Goal: Task Accomplishment & Management: Complete application form

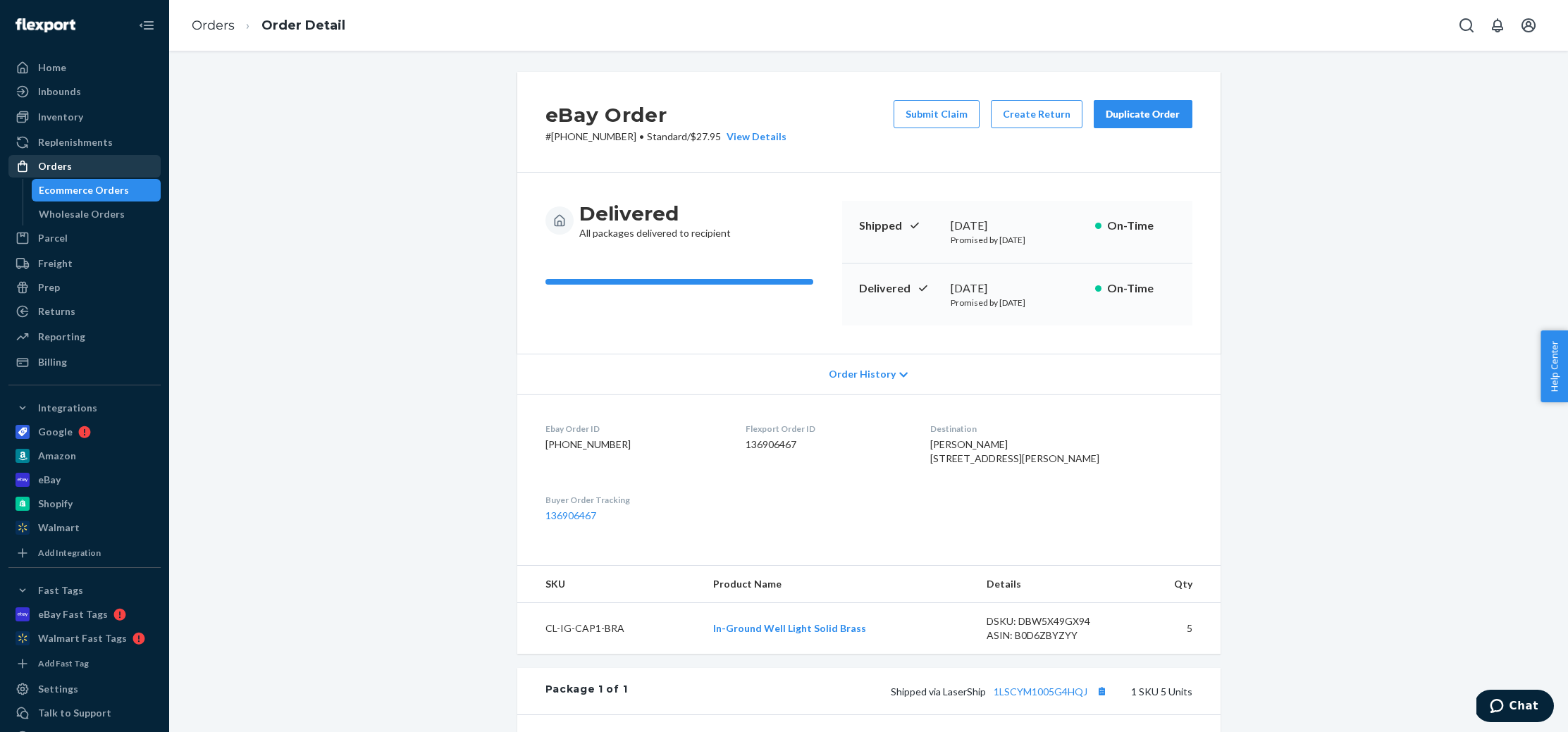
click at [40, 163] on div "Orders" at bounding box center [55, 166] width 34 height 14
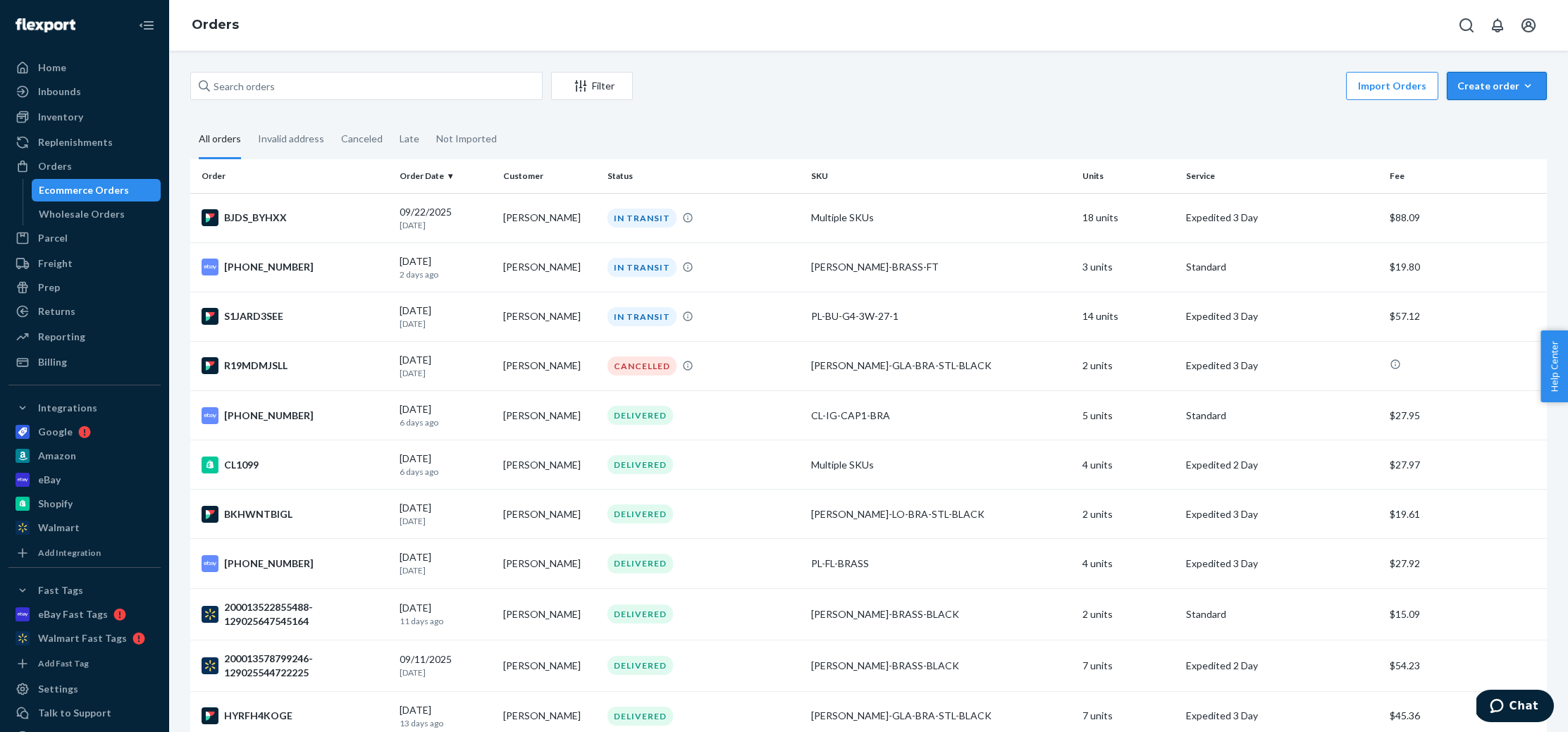
click at [1473, 91] on div "Create order" at bounding box center [1496, 86] width 79 height 14
click at [1478, 122] on span "Ecommerce order" at bounding box center [1505, 120] width 87 height 10
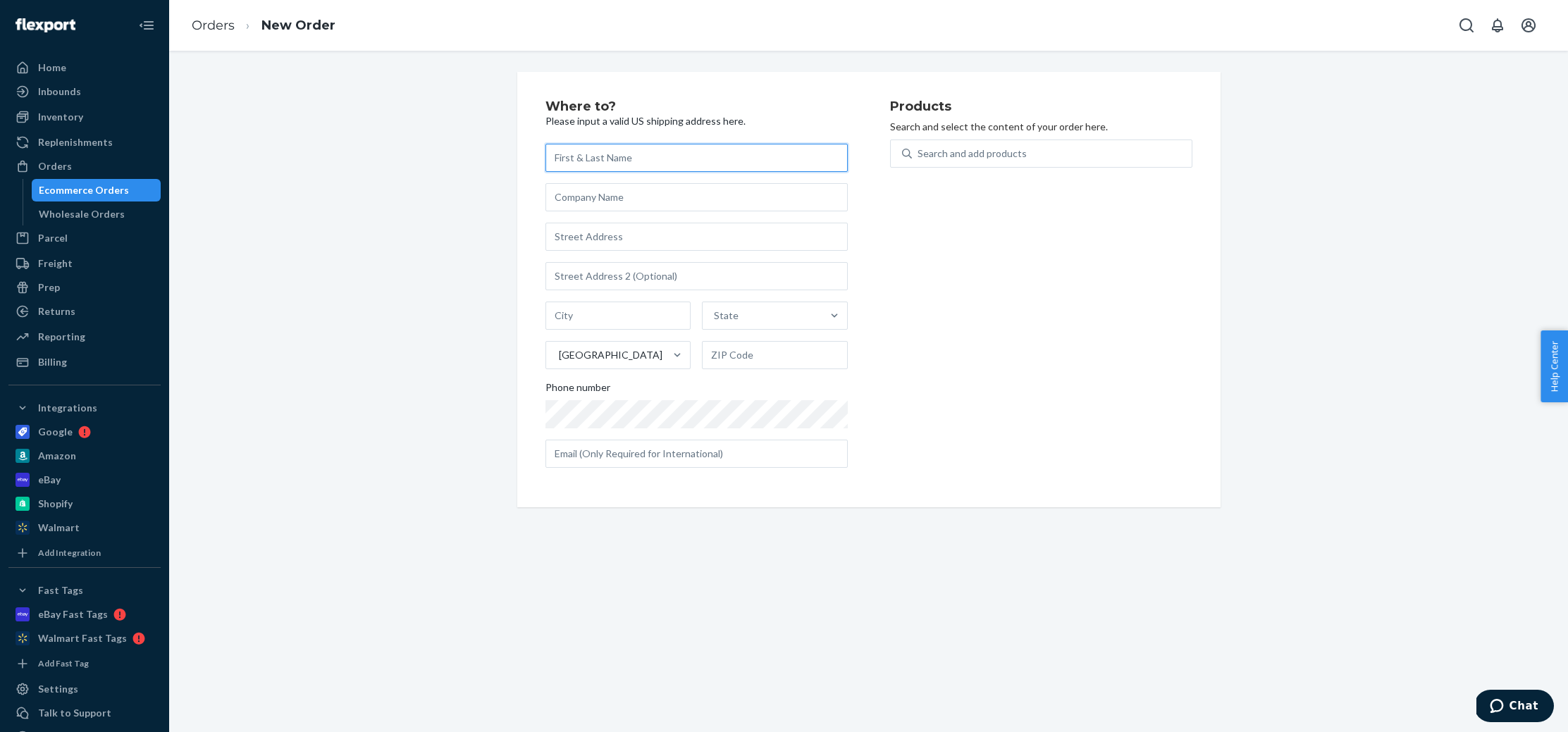
click at [590, 166] on input "text" at bounding box center [696, 158] width 302 height 28
paste input "Wayfair Erlanger Conveyable [STREET_ADDRESS][PERSON_NAME]"
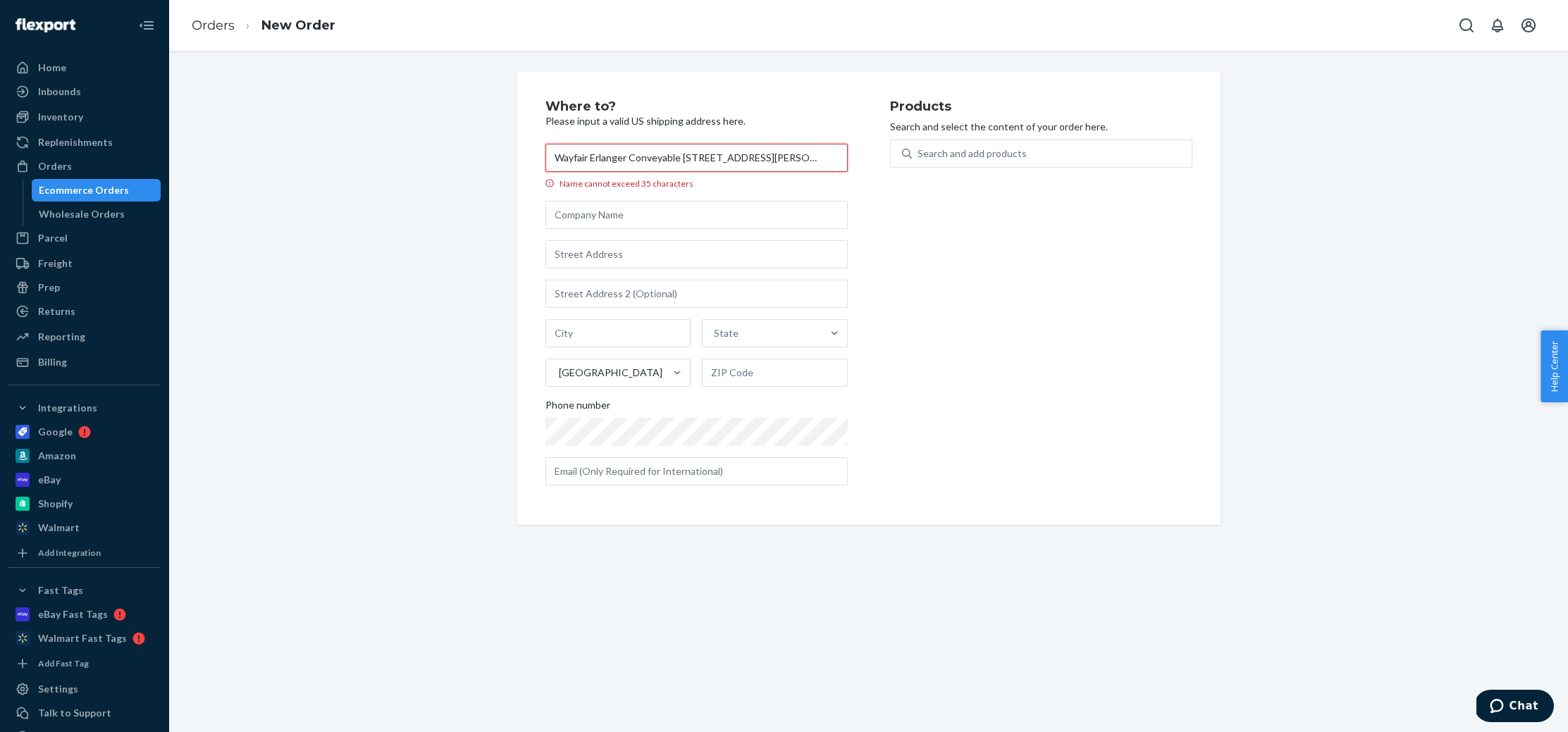
drag, startPoint x: 797, startPoint y: 156, endPoint x: 645, endPoint y: 161, distance: 152.1
click at [644, 156] on input "Wayfair Erlanger Conveyable [STREET_ADDRESS][PERSON_NAME]" at bounding box center [696, 158] width 302 height 28
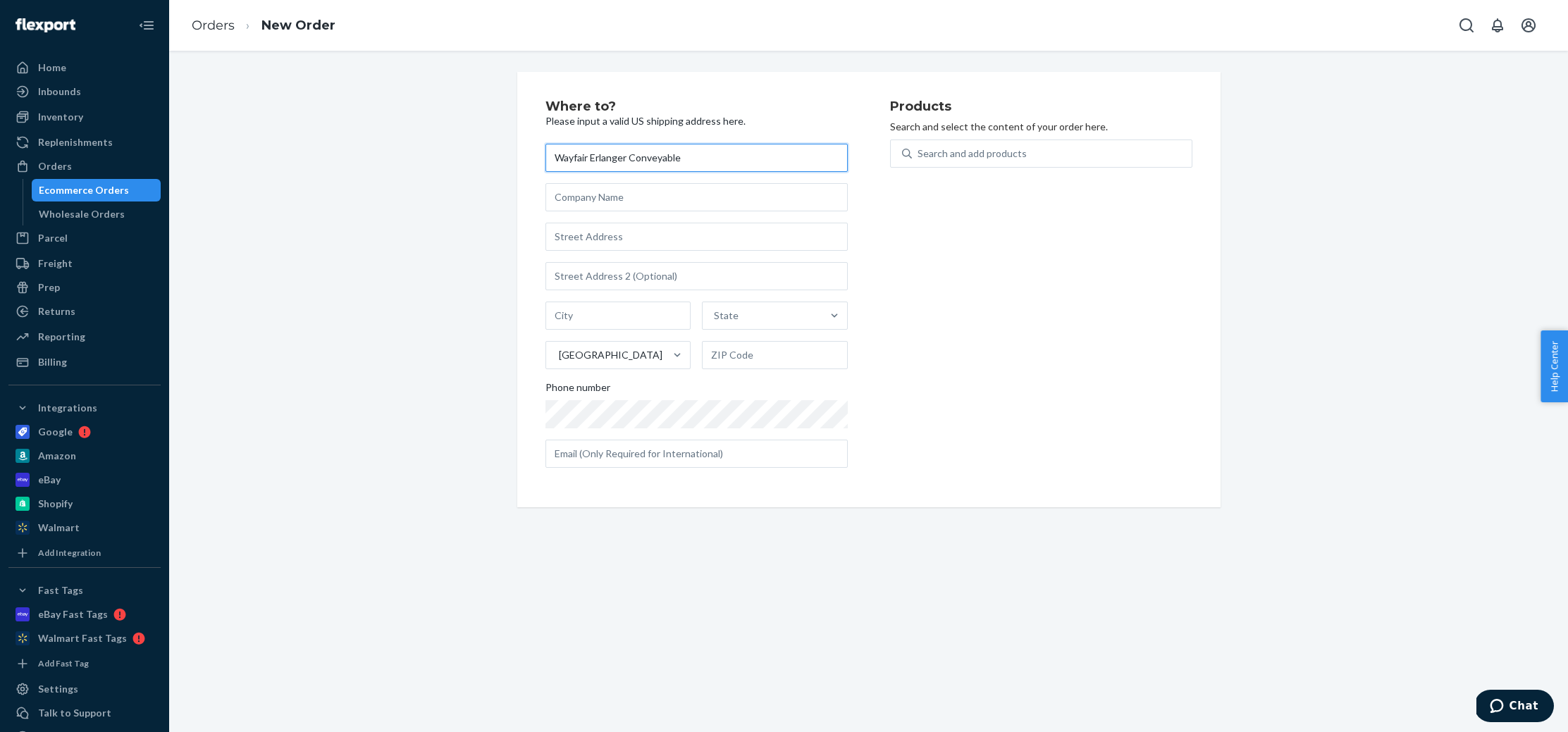
type input "Wayfair Erlanger Conveyable"
paste input "[STREET_ADDRESS][PERSON_NAME]"
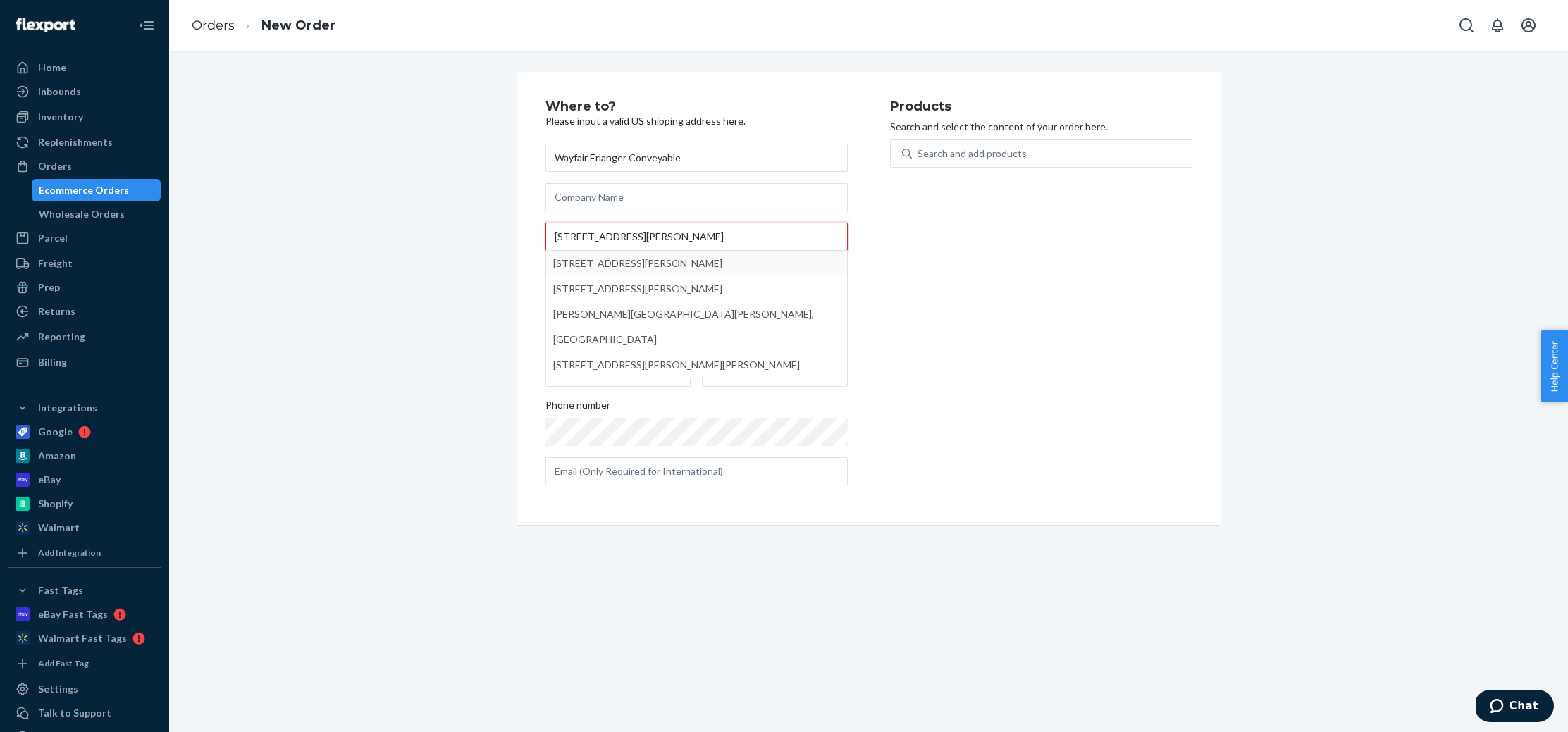
drag, startPoint x: 797, startPoint y: 235, endPoint x: 638, endPoint y: 240, distance: 159.1
click at [635, 237] on input "[STREET_ADDRESS][PERSON_NAME]" at bounding box center [696, 237] width 302 height 28
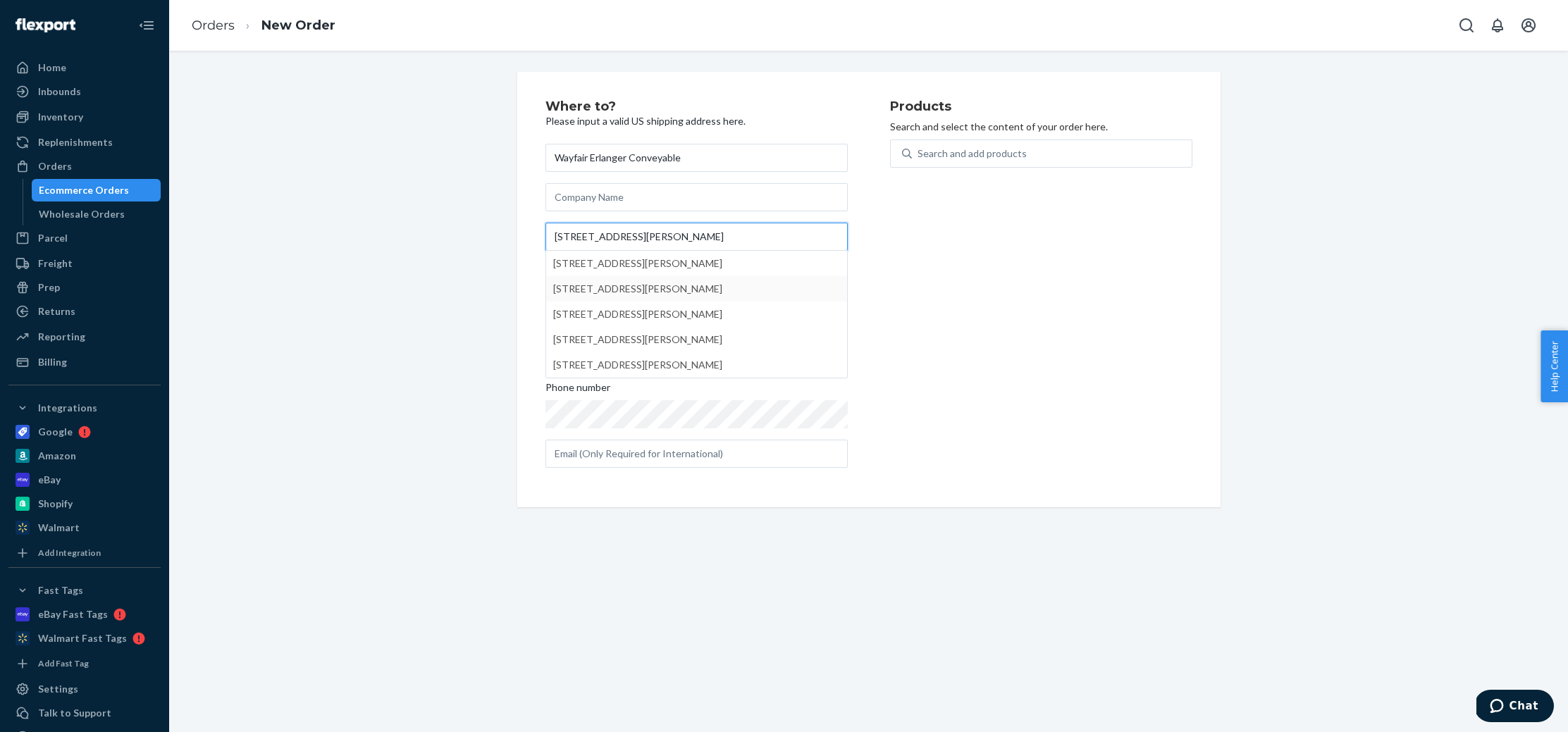
type input "[STREET_ADDRESS][PERSON_NAME]"
click at [879, 293] on div "Where to? Please input a valid US shipping address here. [PERSON_NAME] Conveyab…" at bounding box center [718, 289] width 345 height 379
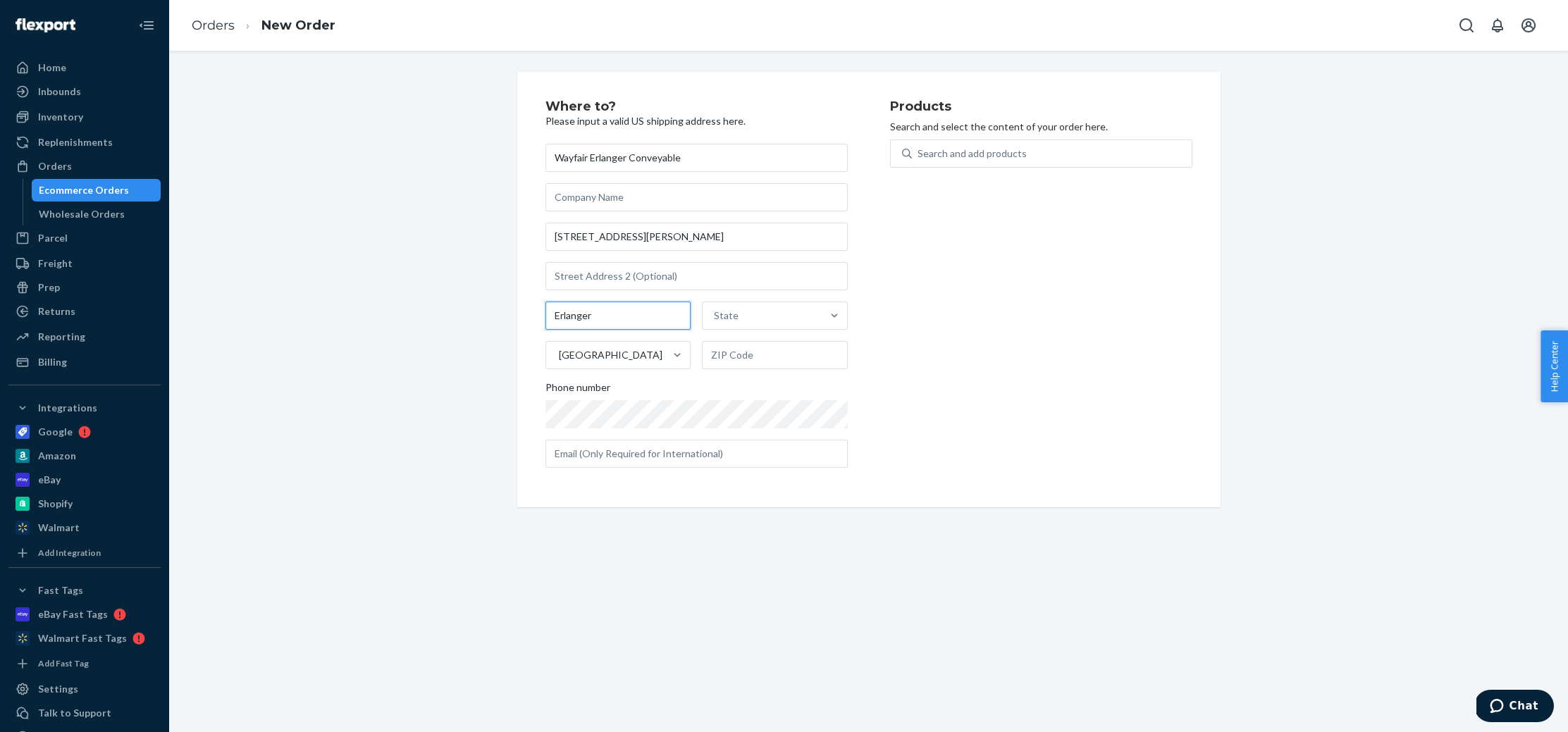
type input "Erlanger"
paste input "CA611678565"
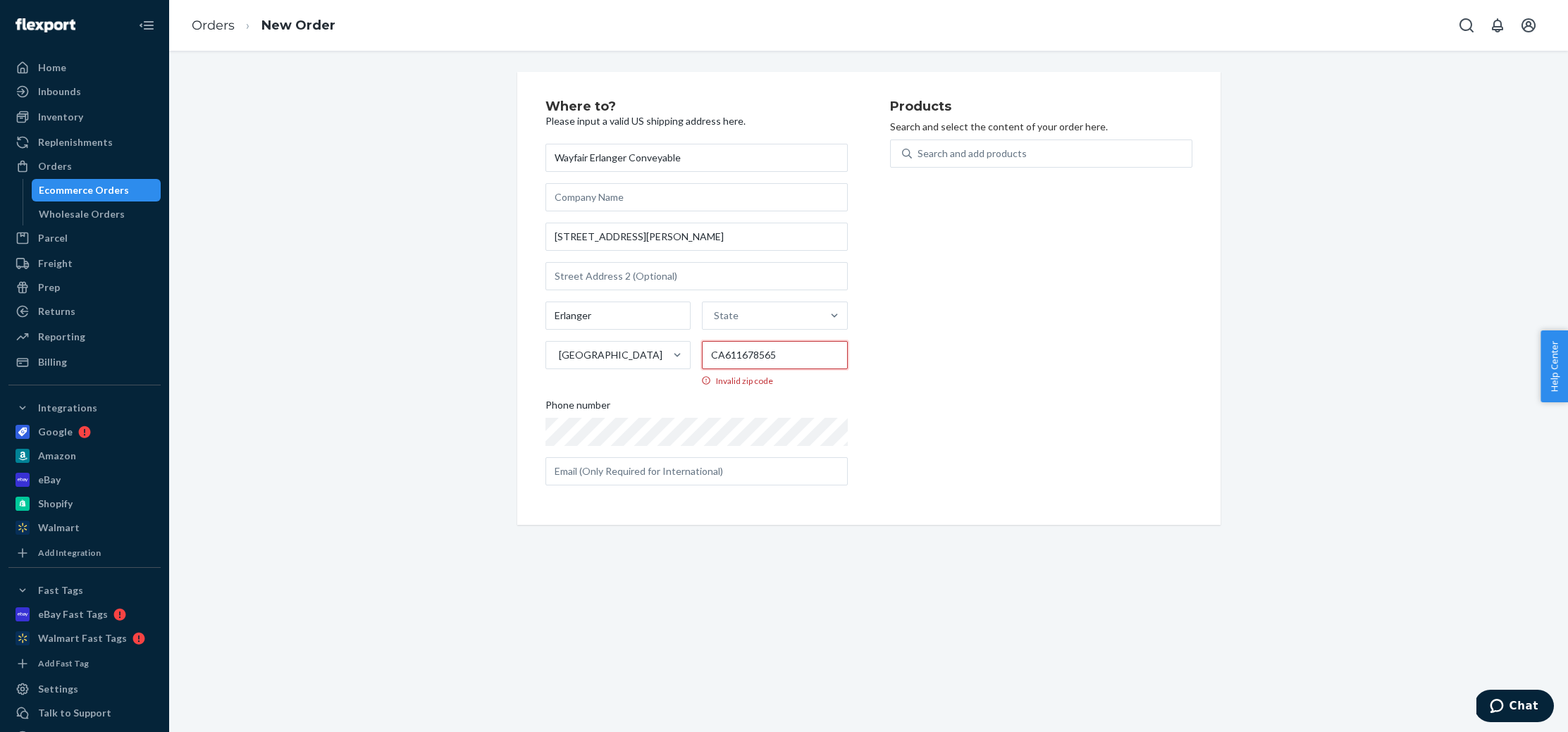
type input "CA611678565"
drag, startPoint x: 779, startPoint y: 392, endPoint x: 855, endPoint y: 406, distance: 77.3
click at [781, 392] on div "Wayfair Erlanger Conveyable [STREET_ADDRESS][PERSON_NAME] CA611678565 Invalid z…" at bounding box center [696, 315] width 302 height 341
drag, startPoint x: 745, startPoint y: 315, endPoint x: 772, endPoint y: 321, distance: 27.7
click at [745, 315] on div "State" at bounding box center [762, 316] width 119 height 28
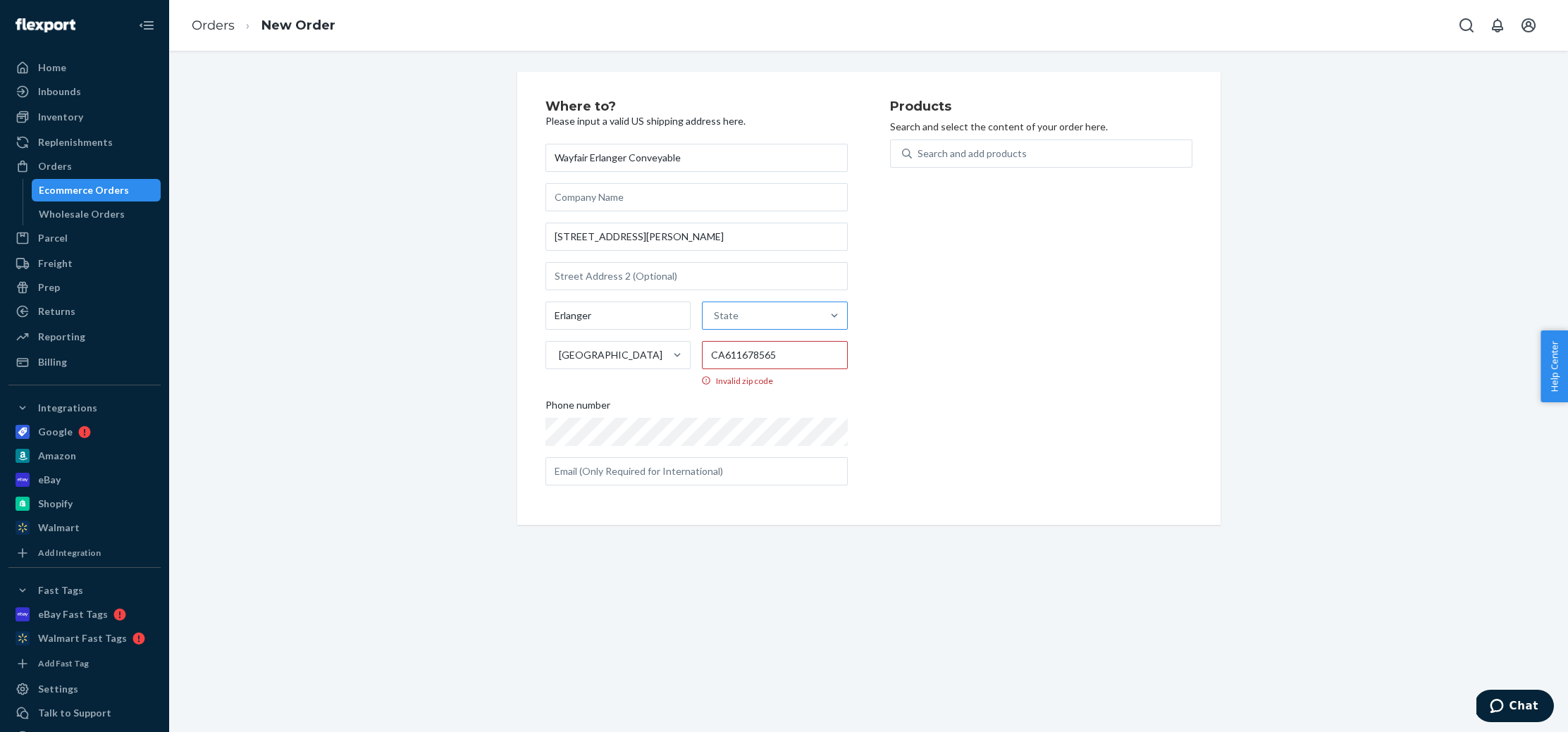
click at [715, 315] on input "State" at bounding box center [714, 316] width 2 height 14
type input "KY"
click at [740, 346] on div "[US_STATE]" at bounding box center [774, 350] width 142 height 28
click at [726, 323] on input "KY" at bounding box center [719, 316] width 14 height 14
click at [944, 381] on div "Products Search and select the content of your order here. Search and add produ…" at bounding box center [1041, 298] width 302 height 396
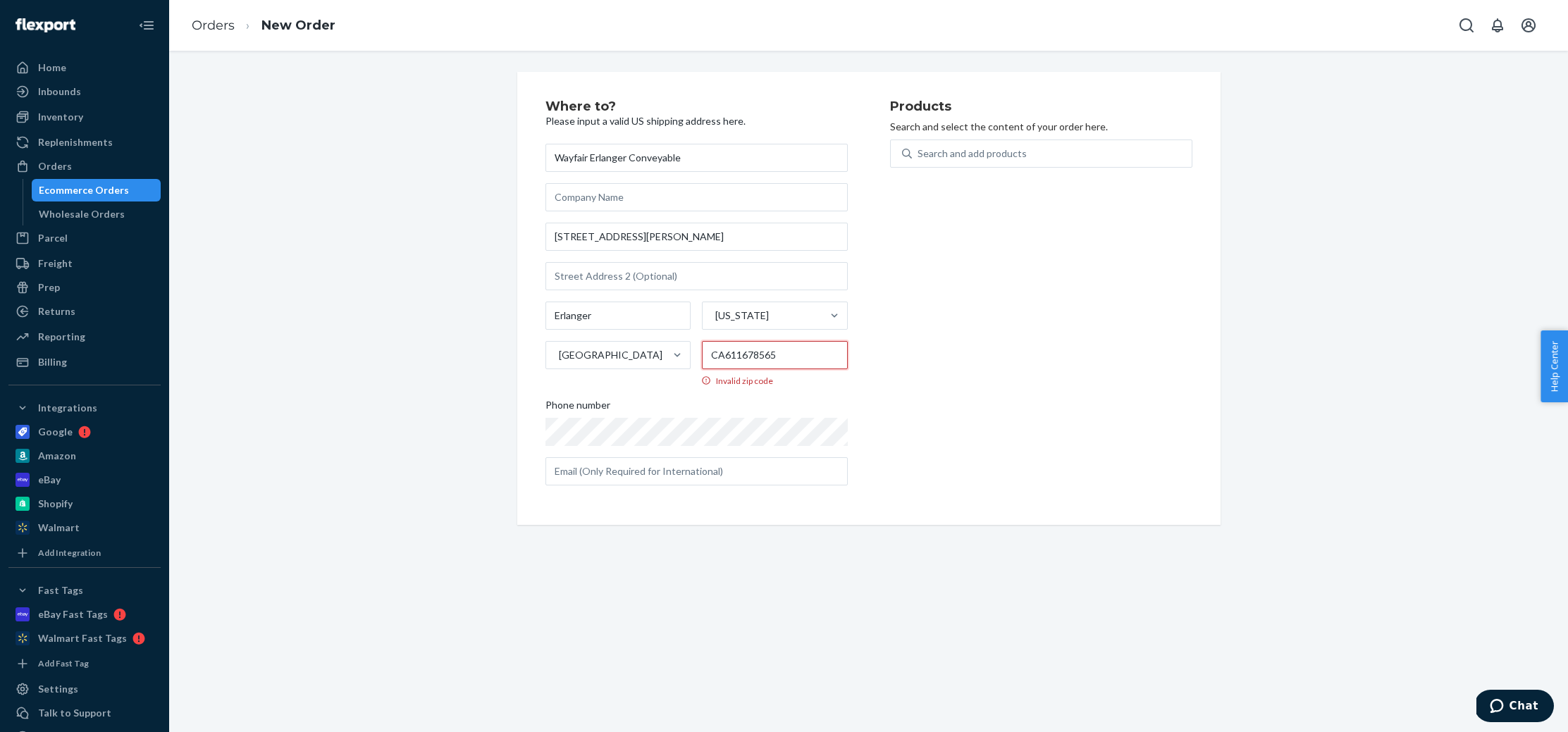
click at [725, 353] on input "CA611678565" at bounding box center [774, 356] width 146 height 28
click at [867, 413] on div "Where to? Please input a valid US shipping address here. Wayfair Erlanger Conve…" at bounding box center [718, 298] width 345 height 396
paste input "CA611678565"
type input "CA611678565"
drag, startPoint x: 741, startPoint y: 353, endPoint x: 716, endPoint y: 352, distance: 25.0
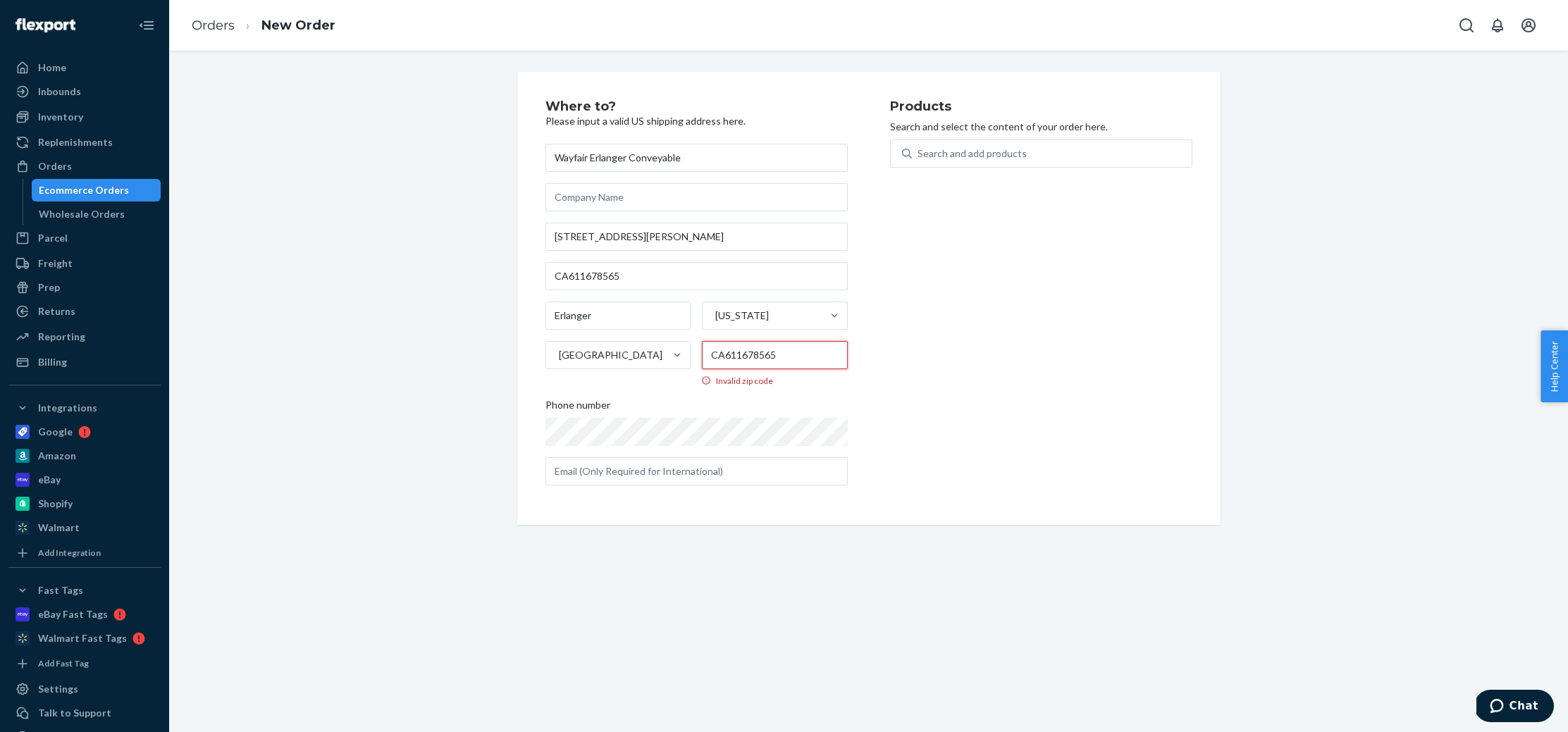
click at [716, 352] on input "CA611678565" at bounding box center [774, 356] width 146 height 28
type input "C"
click at [725, 356] on input "Invalid zip code" at bounding box center [774, 356] width 146 height 28
paste input "41018"
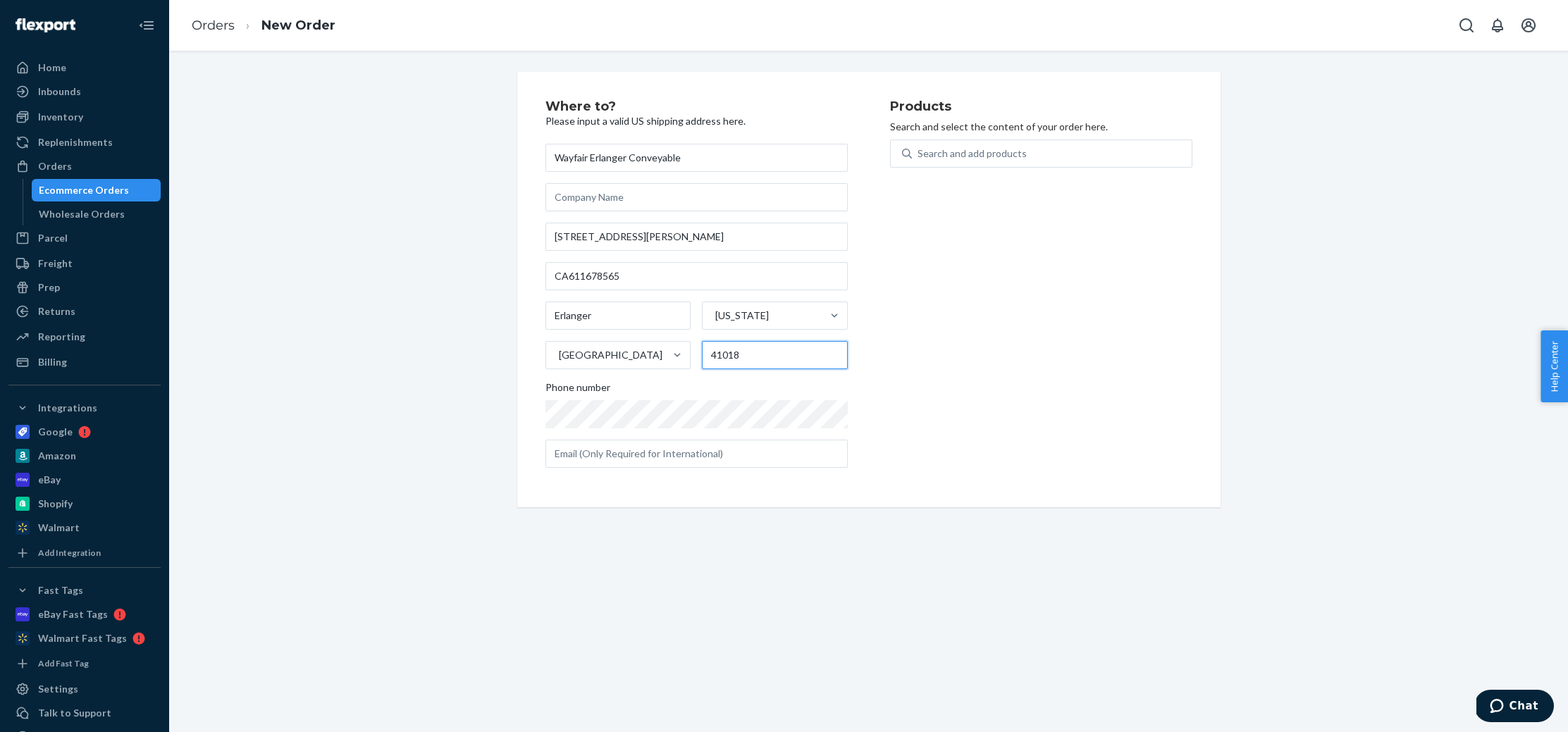
type input "41018"
click at [1064, 422] on div "Products Search and select the content of your order here. Search and add produ…" at bounding box center [1041, 289] width 302 height 379
click at [973, 147] on div "Search and add products" at bounding box center [972, 153] width 109 height 14
click at [919, 147] on input "Search and add products" at bounding box center [918, 153] width 2 height 14
paste input "[PERSON_NAME]-BRASS-BLACK"
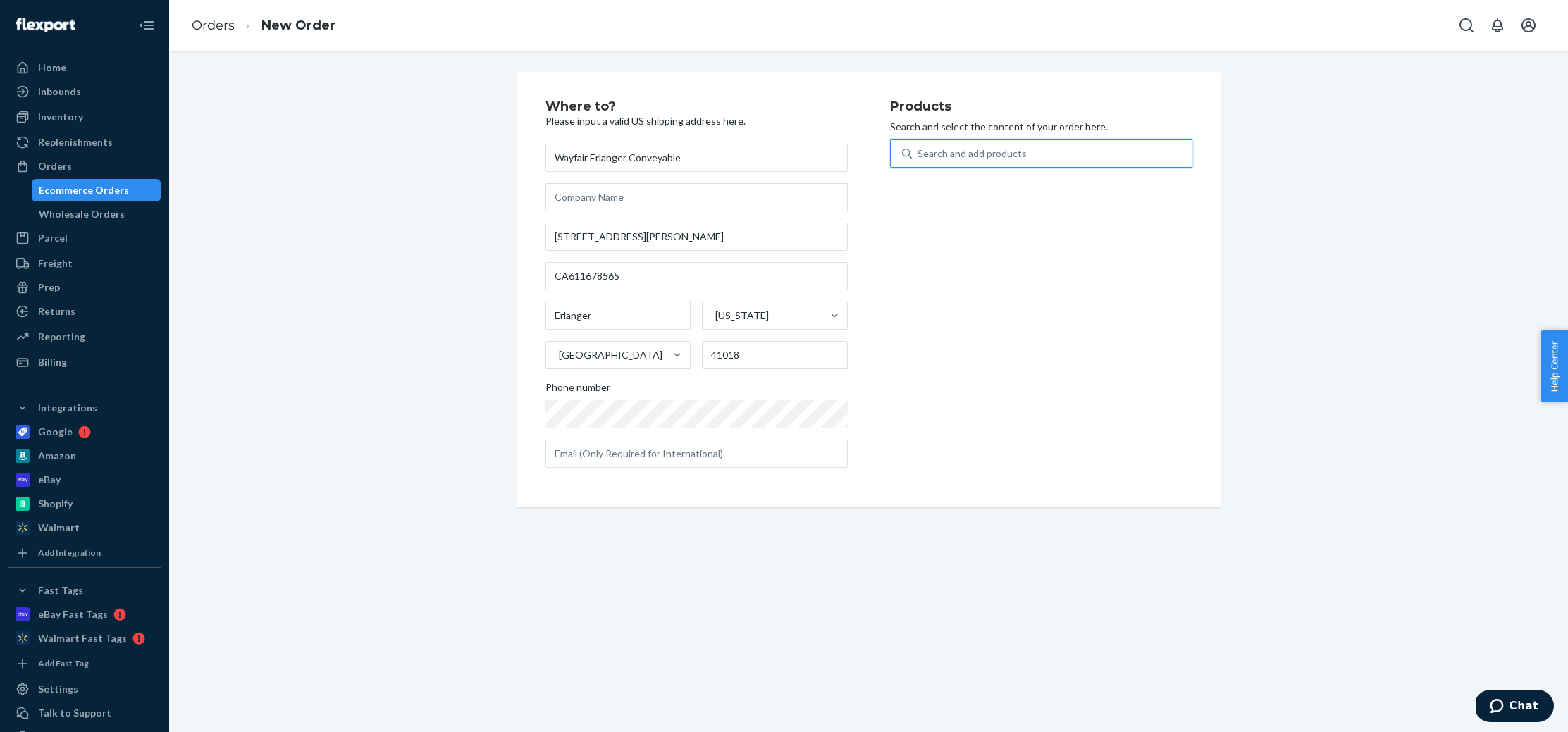
type input "[PERSON_NAME]-BRASS-BLACK"
paste input "[PERSON_NAME]-BRASS-BLACK"
type input "[PERSON_NAME]-BRASS-BLACK"
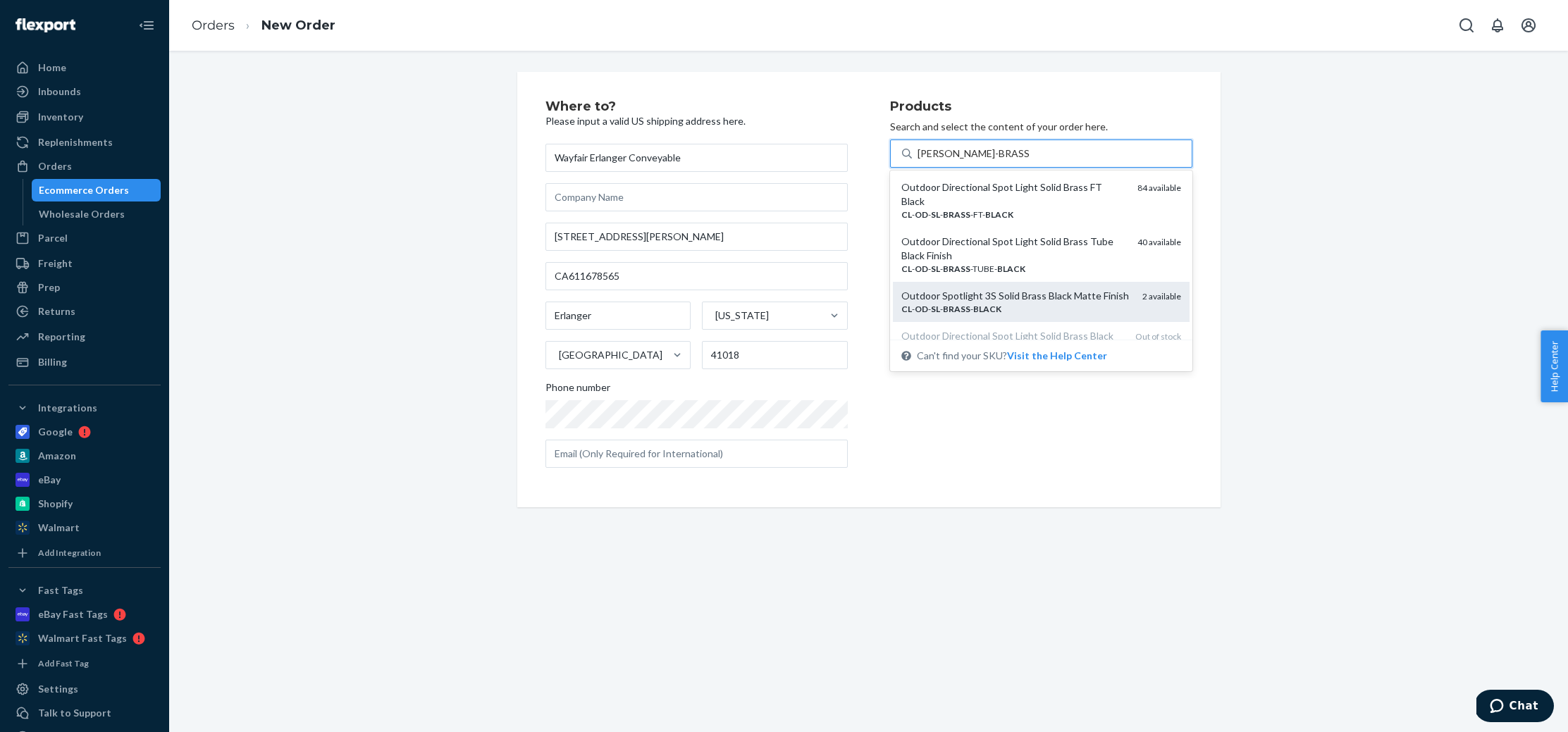
click at [928, 303] on div "CL - OD - SL - BRASS - BLACK" at bounding box center [1016, 309] width 230 height 12
click at [928, 161] on input "[PERSON_NAME]-BRASS-BLACK" at bounding box center [973, 153] width 112 height 14
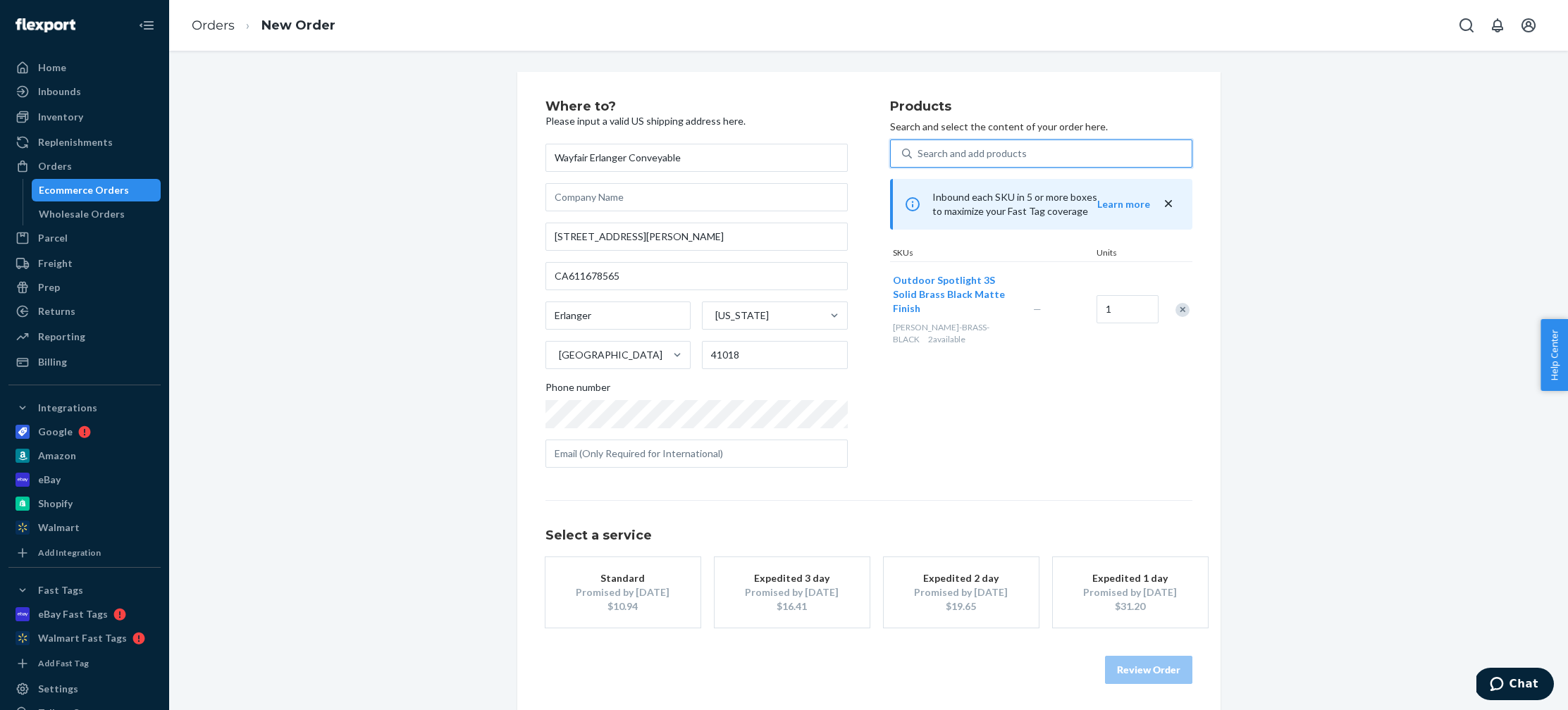
click at [1117, 401] on div "Products Search and select the content of your order here. 0 results available.…" at bounding box center [1041, 289] width 302 height 379
click at [760, 594] on div "Promised by [DATE]" at bounding box center [792, 591] width 112 height 14
click at [1151, 667] on button "Review Order" at bounding box center [1148, 669] width 87 height 28
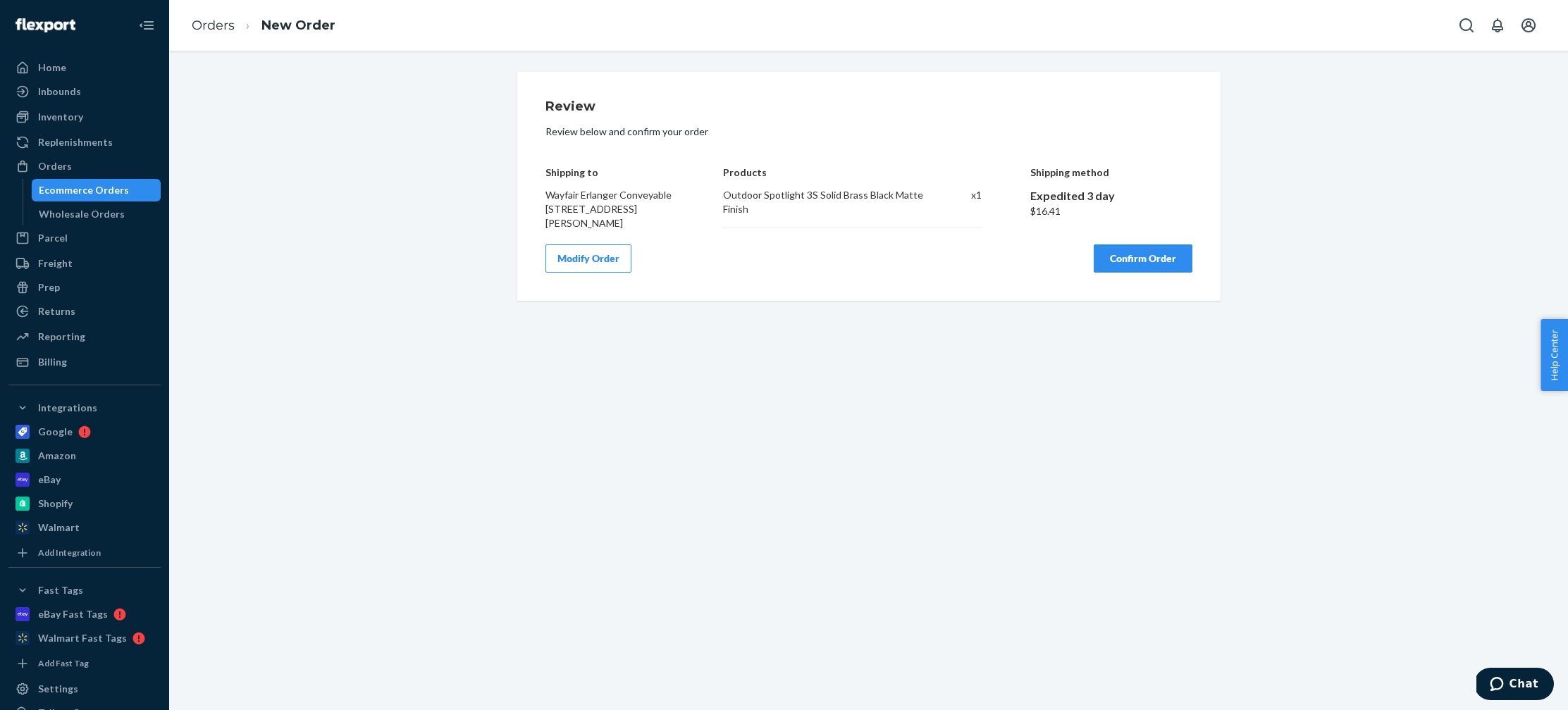
scroll to position [0, 0]
click at [761, 564] on div "Review Review below and confirm your order Shipping to Wayfair Erlanger Conveya…" at bounding box center [869, 380] width 1399 height 659
click at [1159, 273] on button "Confirm Order" at bounding box center [1142, 259] width 98 height 28
